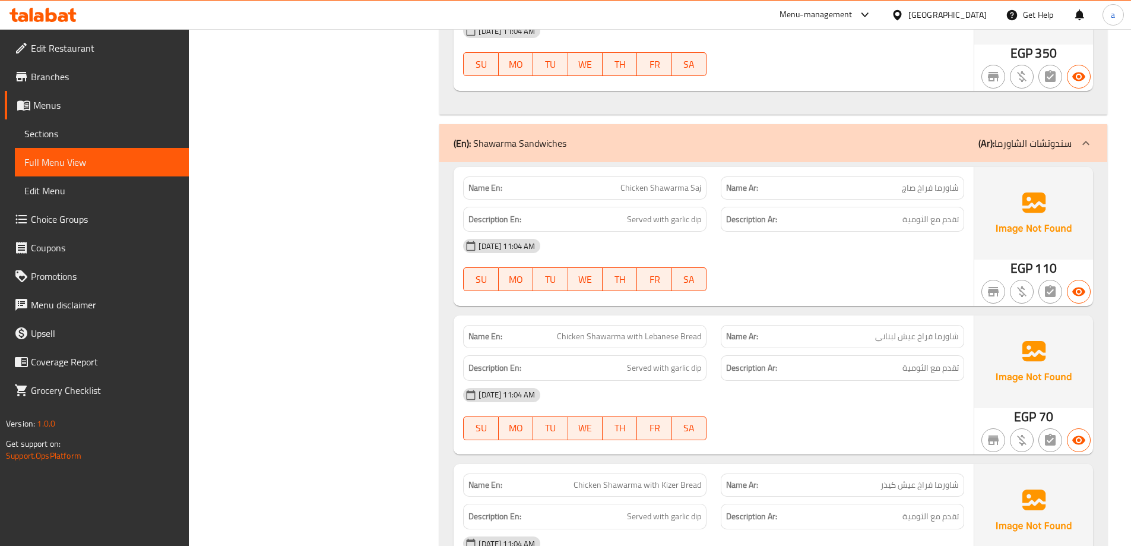
scroll to position [534, 0]
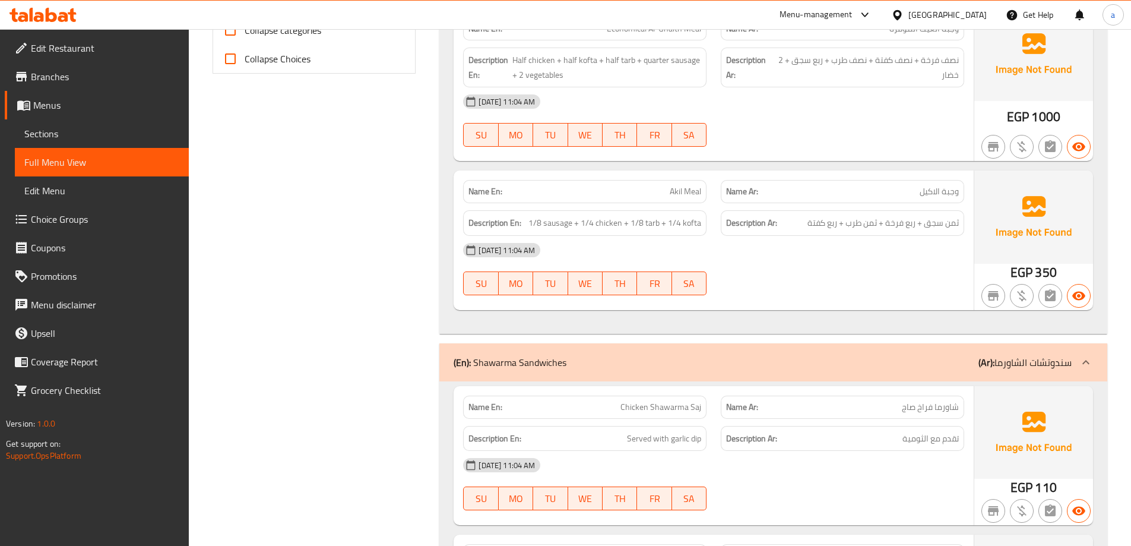
click at [904, 19] on icon at bounding box center [897, 15] width 12 height 12
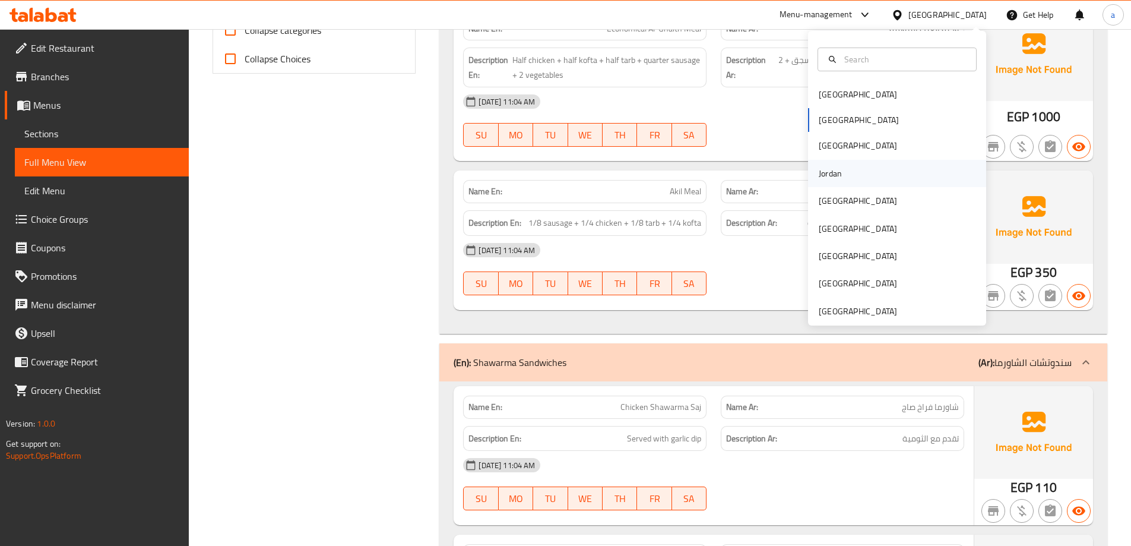
click at [833, 172] on div "Jordan" at bounding box center [830, 173] width 23 height 13
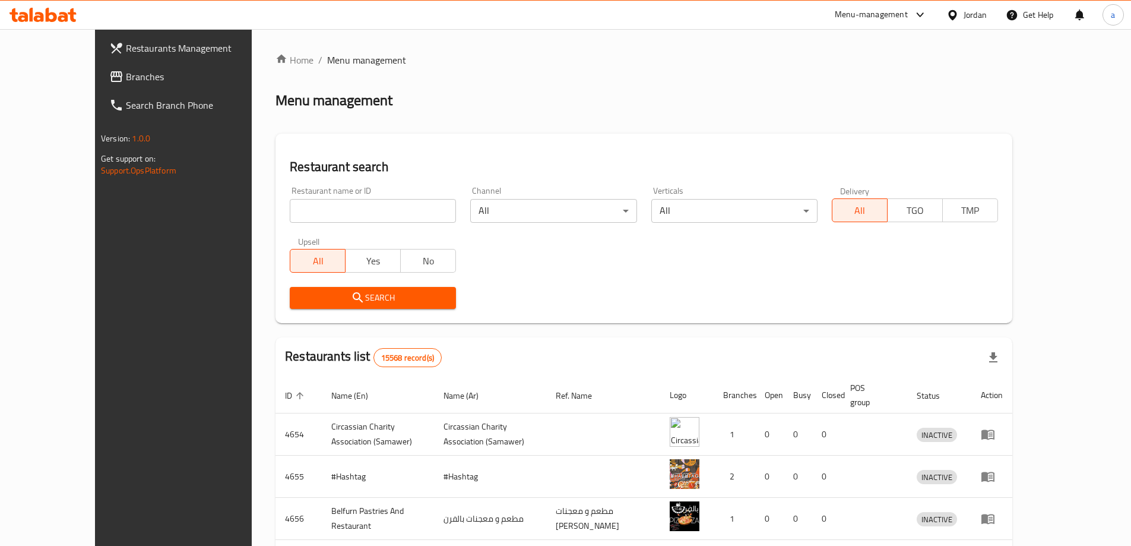
click at [126, 70] on span "Branches" at bounding box center [200, 76] width 148 height 14
